Goal: Task Accomplishment & Management: Manage account settings

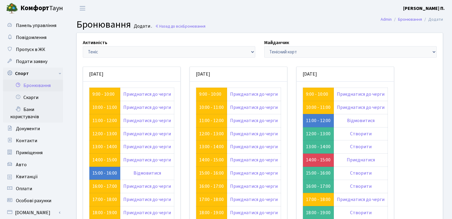
scroll to position [60, 0]
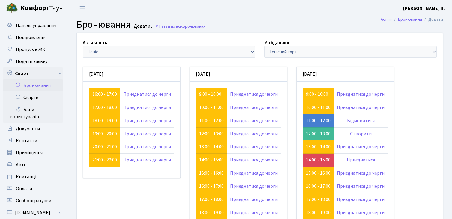
scroll to position [60, 0]
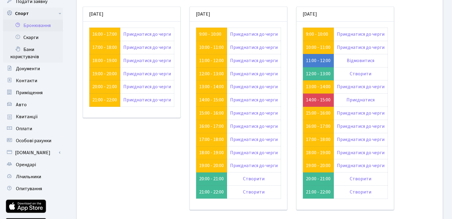
click at [42, 27] on link "Бронювання" at bounding box center [33, 25] width 60 height 12
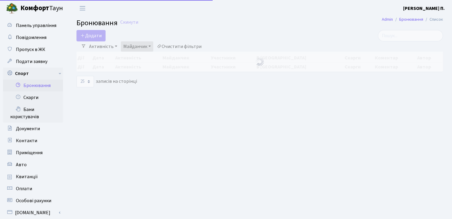
select select "25"
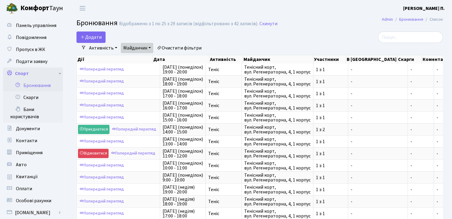
click at [58, 73] on link "Спорт" at bounding box center [33, 73] width 60 height 12
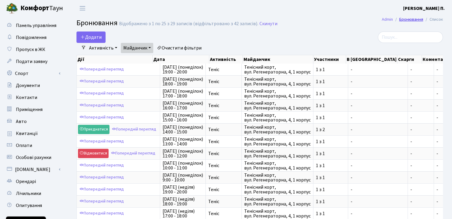
click at [409, 18] on link "Бронювання" at bounding box center [411, 19] width 24 height 6
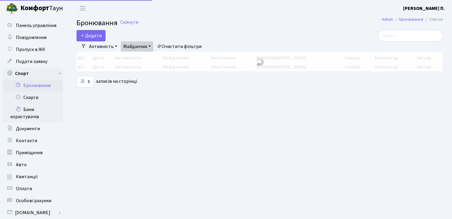
select select "25"
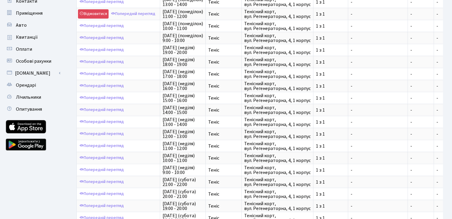
scroll to position [185, 0]
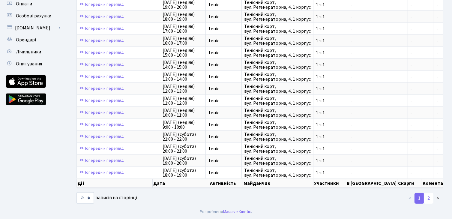
click at [429, 197] on link "2" at bounding box center [428, 198] width 10 height 11
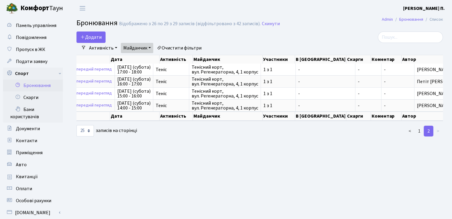
scroll to position [0, 0]
